Goal: Download file/media

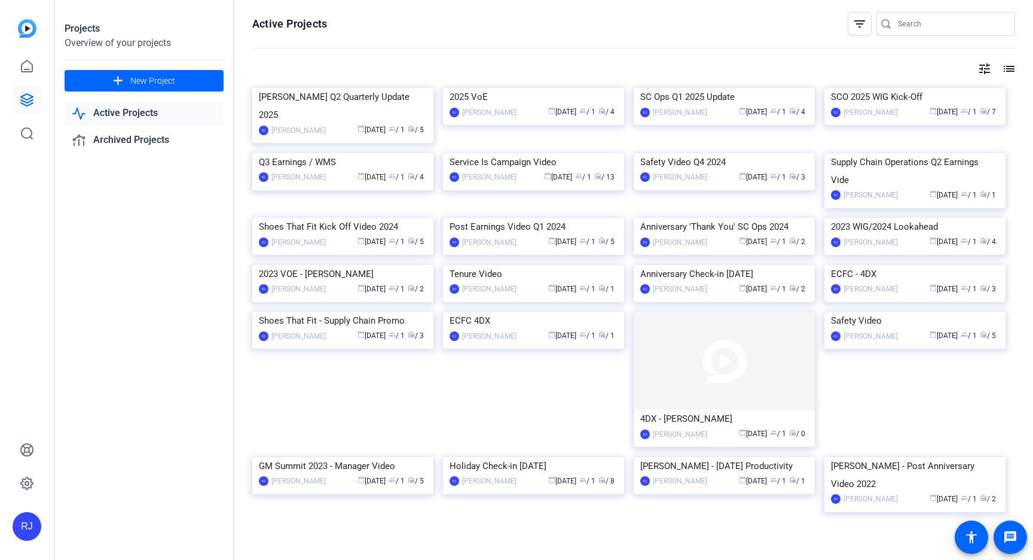
click at [306, 88] on img at bounding box center [342, 88] width 181 height 0
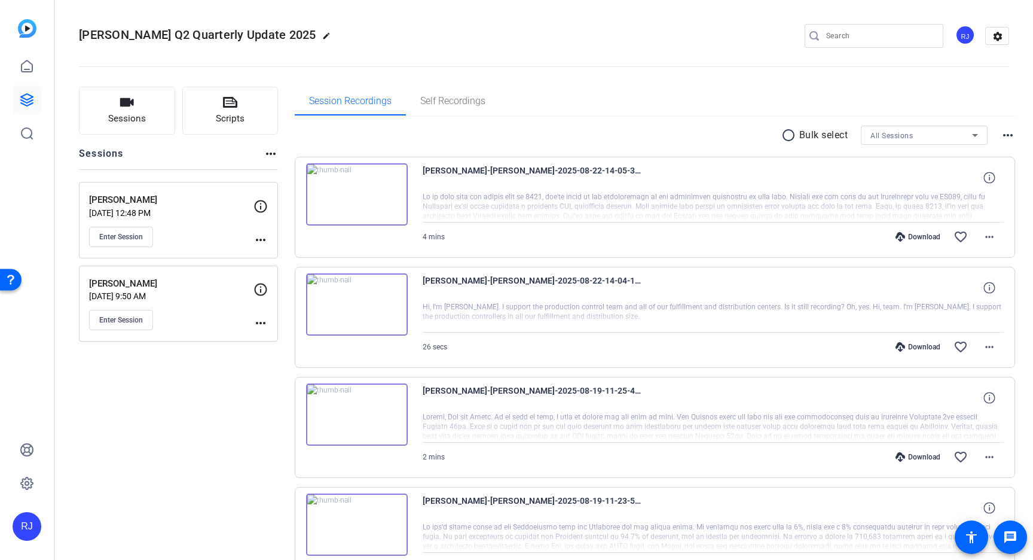
click at [188, 209] on p "[DATE] 12:48 PM" at bounding box center [171, 213] width 164 height 10
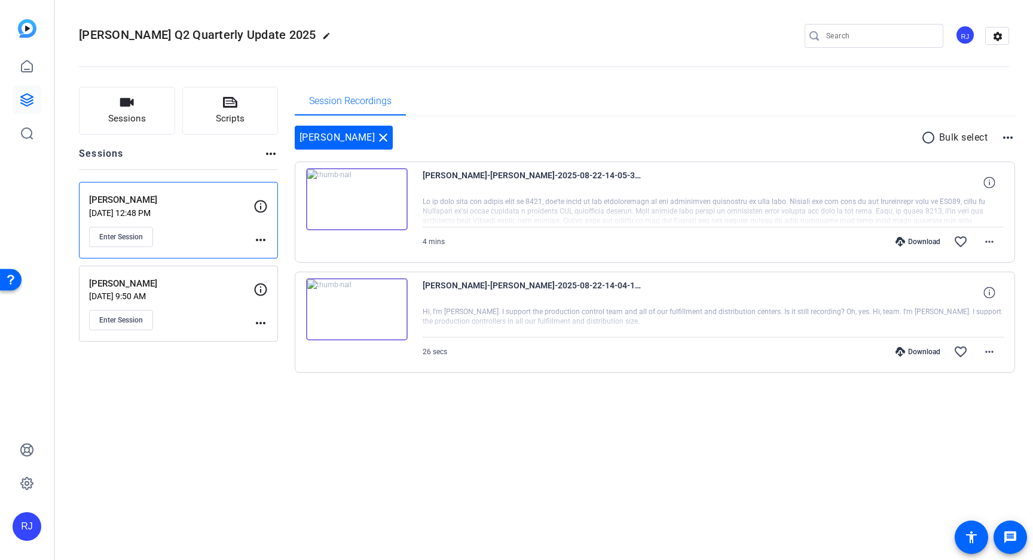
click at [359, 309] on img at bounding box center [357, 309] width 102 height 62
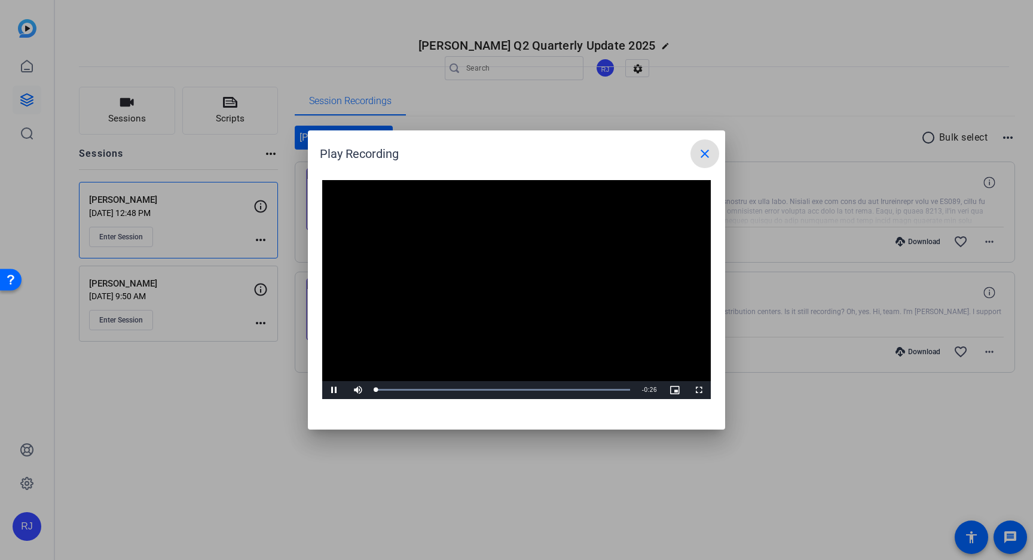
click at [515, 277] on video "Video Player" at bounding box center [516, 289] width 389 height 219
click at [334, 390] on span "Video Player" at bounding box center [334, 390] width 24 height 0
click at [527, 390] on div "Loaded : 100.00% 0:15 0:10" at bounding box center [503, 389] width 254 height 3
click at [565, 390] on div "Progress Bar" at bounding box center [503, 389] width 254 height 3
click at [335, 390] on span "Video Player" at bounding box center [334, 390] width 24 height 0
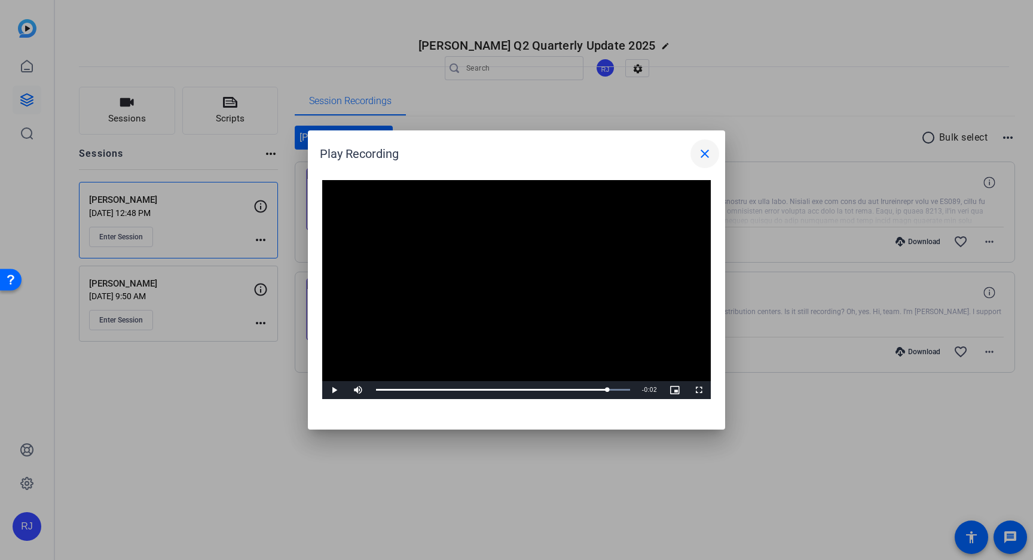
click at [702, 152] on mat-icon "close" at bounding box center [705, 153] width 14 height 14
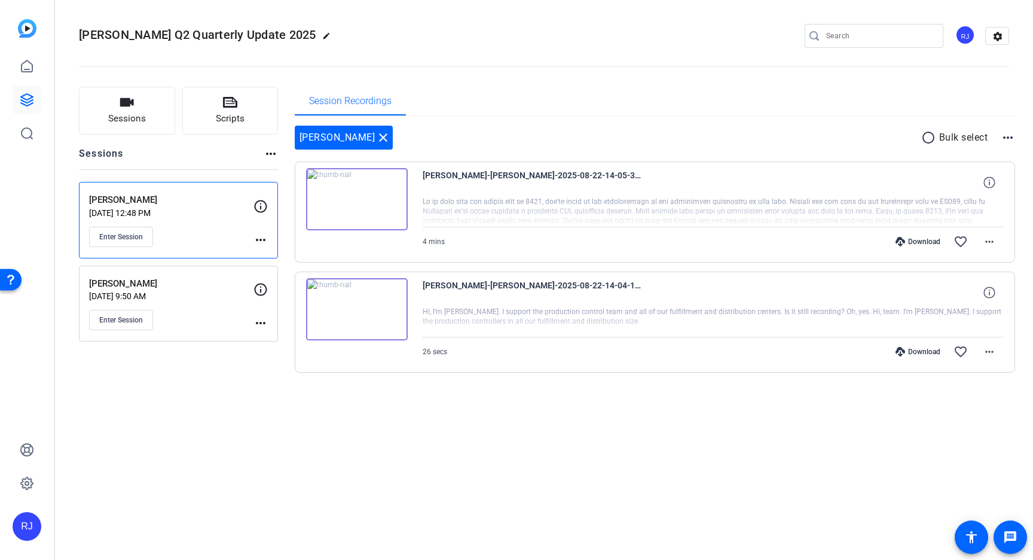
click at [916, 352] on div "Download" at bounding box center [918, 352] width 57 height 10
click at [926, 350] on div "Download" at bounding box center [918, 352] width 57 height 10
click at [526, 287] on span "[PERSON_NAME]-[PERSON_NAME]-2025-08-22-14-04-18-541-0" at bounding box center [533, 292] width 221 height 29
click at [394, 298] on img at bounding box center [357, 309] width 102 height 62
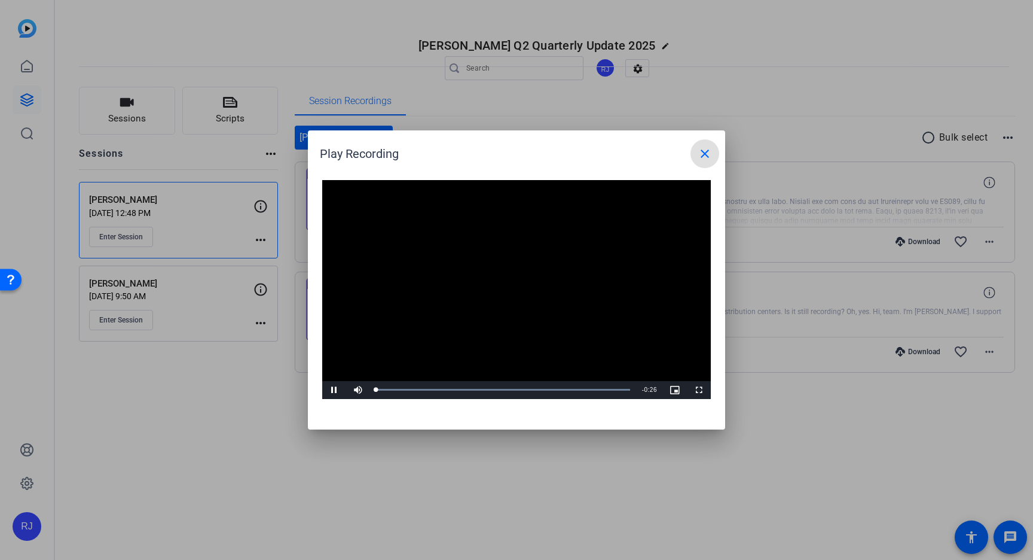
click at [704, 158] on mat-icon "close" at bounding box center [705, 153] width 14 height 14
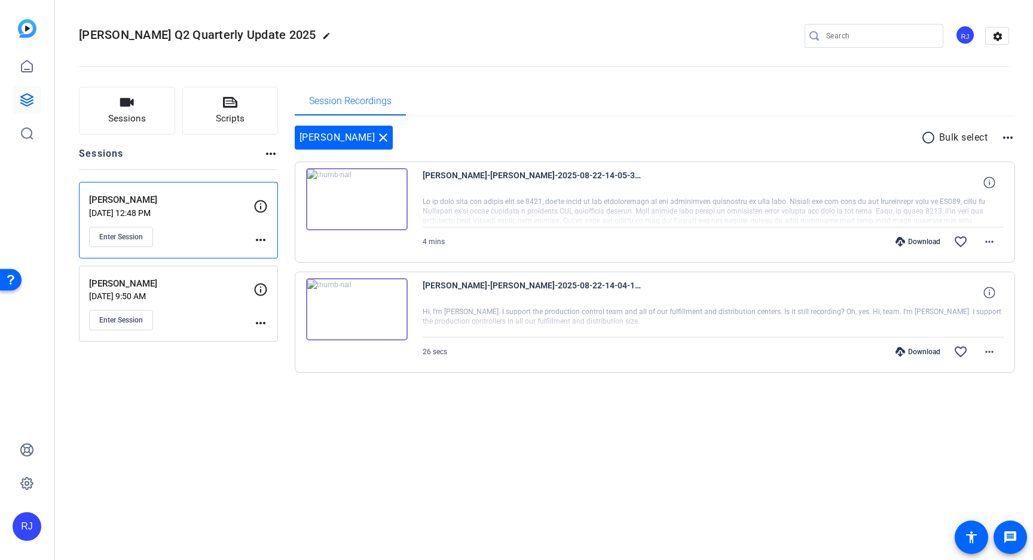
click at [607, 294] on span "[PERSON_NAME]-[PERSON_NAME]-2025-08-22-14-04-18-541-0" at bounding box center [533, 292] width 221 height 29
click at [587, 285] on span "[PERSON_NAME]-[PERSON_NAME]-2025-08-22-14-04-18-541-0" at bounding box center [533, 292] width 221 height 29
click at [994, 344] on mat-icon "more_horiz" at bounding box center [989, 351] width 14 height 14
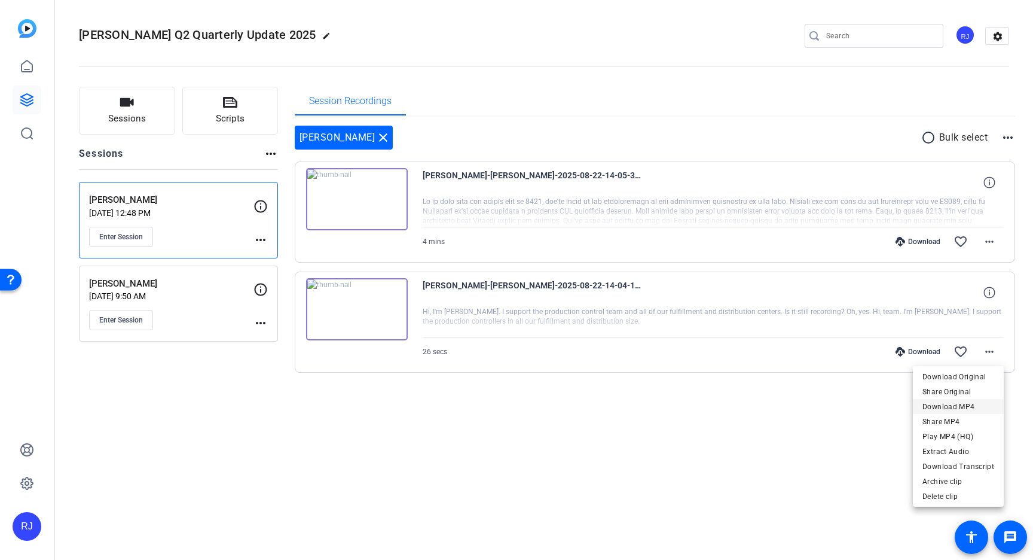
click at [969, 403] on span "Download MP4" at bounding box center [958, 406] width 72 height 14
